Goal: Transaction & Acquisition: Purchase product/service

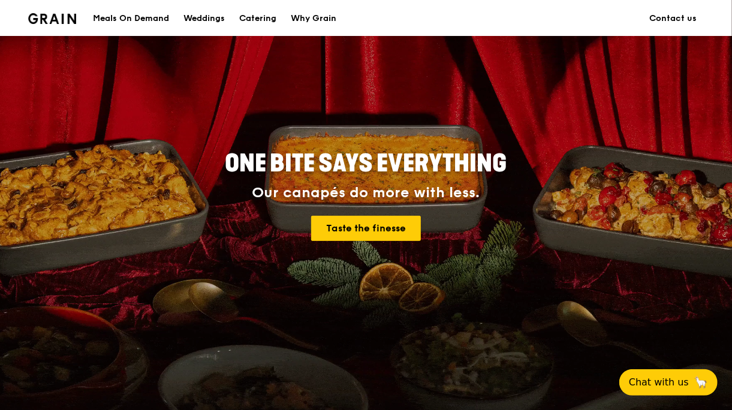
scroll to position [120, 0]
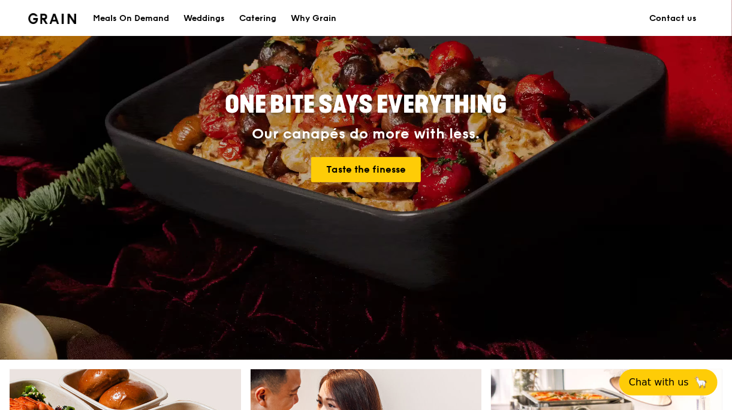
click at [121, 18] on div "Meals On Demand" at bounding box center [131, 19] width 76 height 36
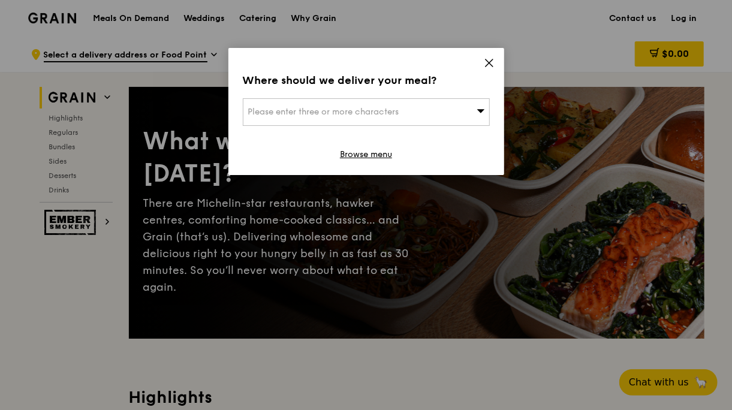
click at [487, 59] on icon at bounding box center [489, 63] width 11 height 11
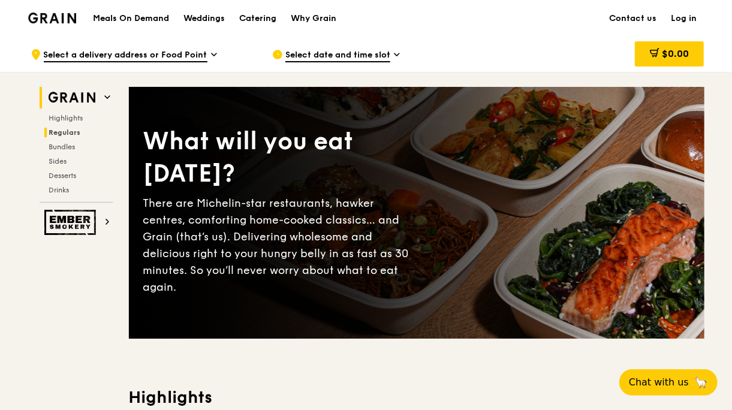
click at [58, 131] on span "Regulars" at bounding box center [65, 132] width 32 height 8
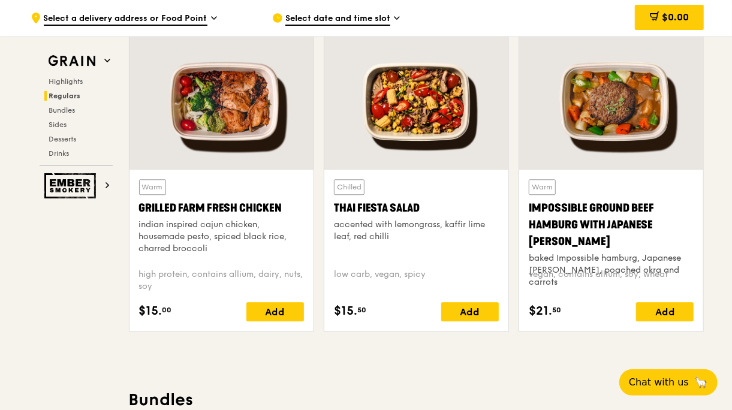
scroll to position [1387, 0]
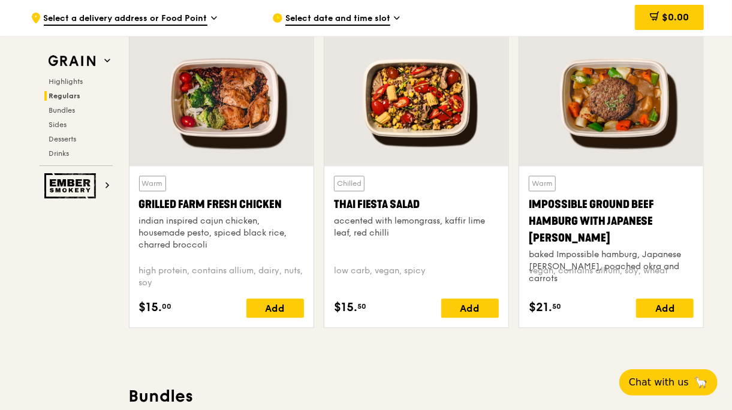
click at [203, 198] on div "Grilled Farm Fresh Chicken" at bounding box center [221, 204] width 165 height 17
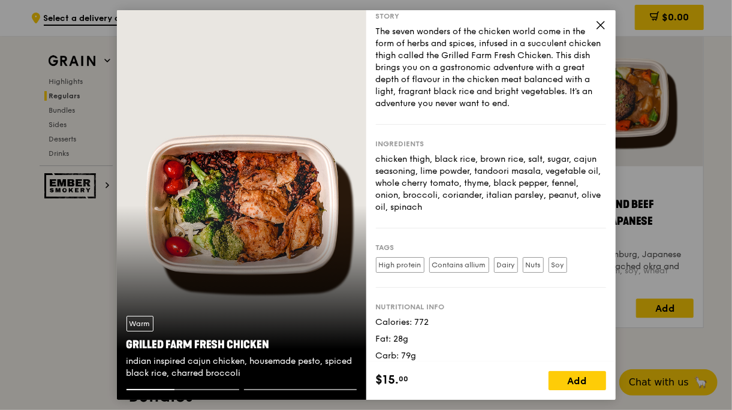
scroll to position [0, 0]
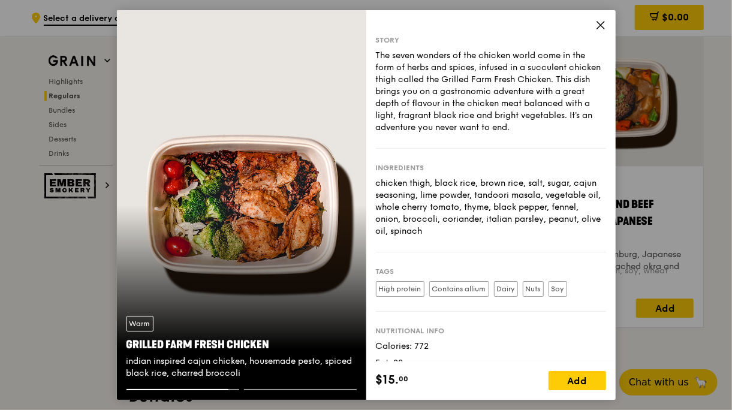
drag, startPoint x: 270, startPoint y: 343, endPoint x: 126, endPoint y: 344, distance: 144.5
click at [127, 344] on div "Grilled Farm Fresh Chicken" at bounding box center [242, 344] width 230 height 17
copy div "Grilled Farm Fresh Chicken"
click at [601, 25] on icon at bounding box center [600, 25] width 7 height 7
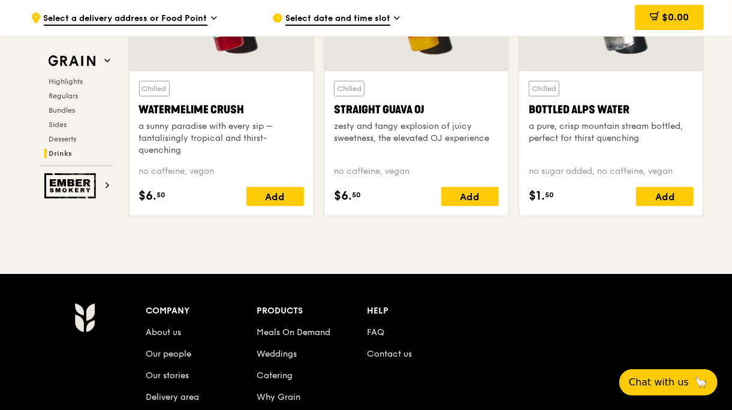
scroll to position [4541, 0]
